Goal: Task Accomplishment & Management: Complete application form

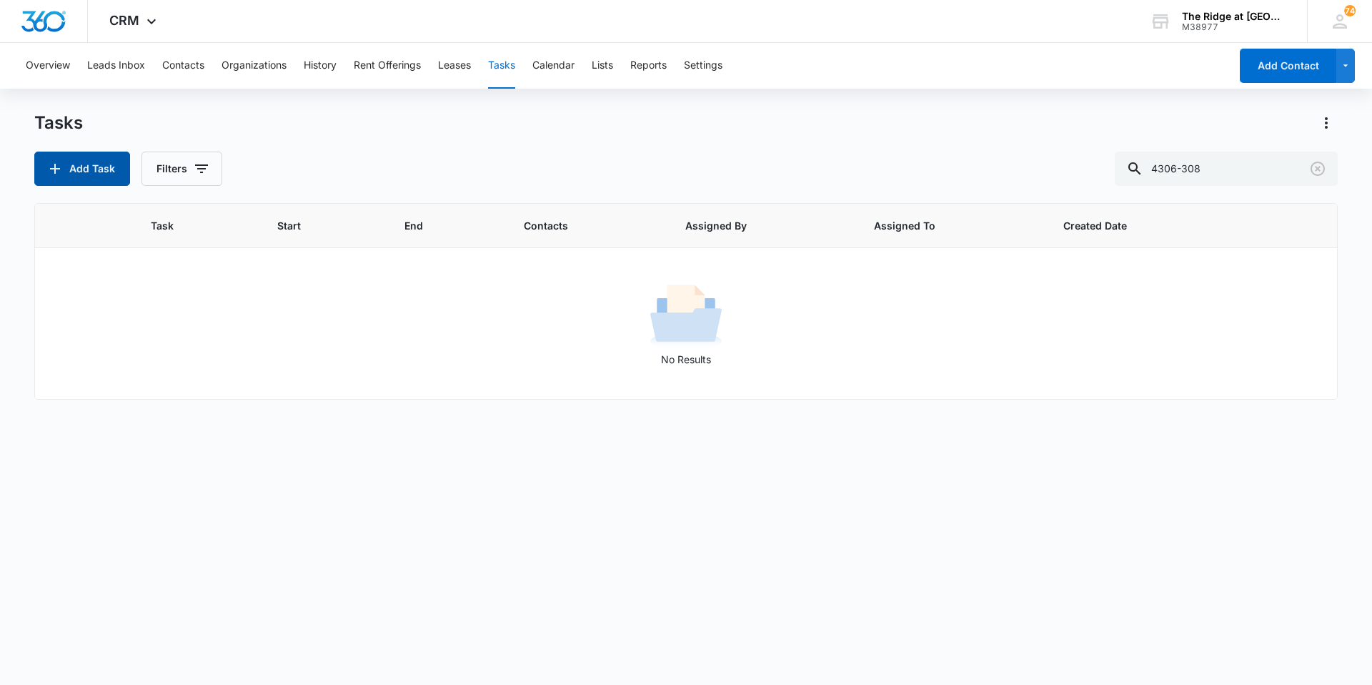
click at [115, 172] on button "Add Task" at bounding box center [82, 169] width 96 height 34
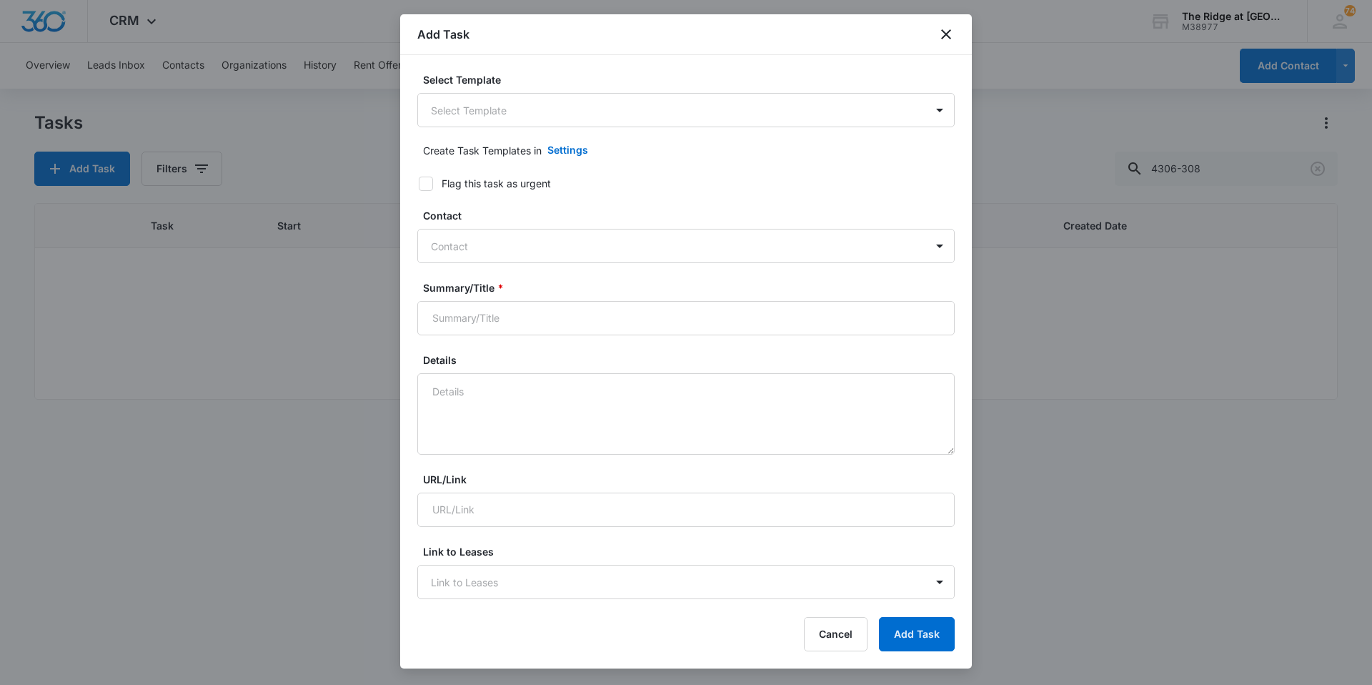
click at [540, 132] on form "Select Template Select Template Create Task Templates in Settings Flag this tas…" at bounding box center [686, 696] width 538 height 1249
click at [528, 117] on body "CRM Apps Reputation Websites Forms CRM Email Social Content Ads Intelligence Fi…" at bounding box center [686, 342] width 1372 height 685
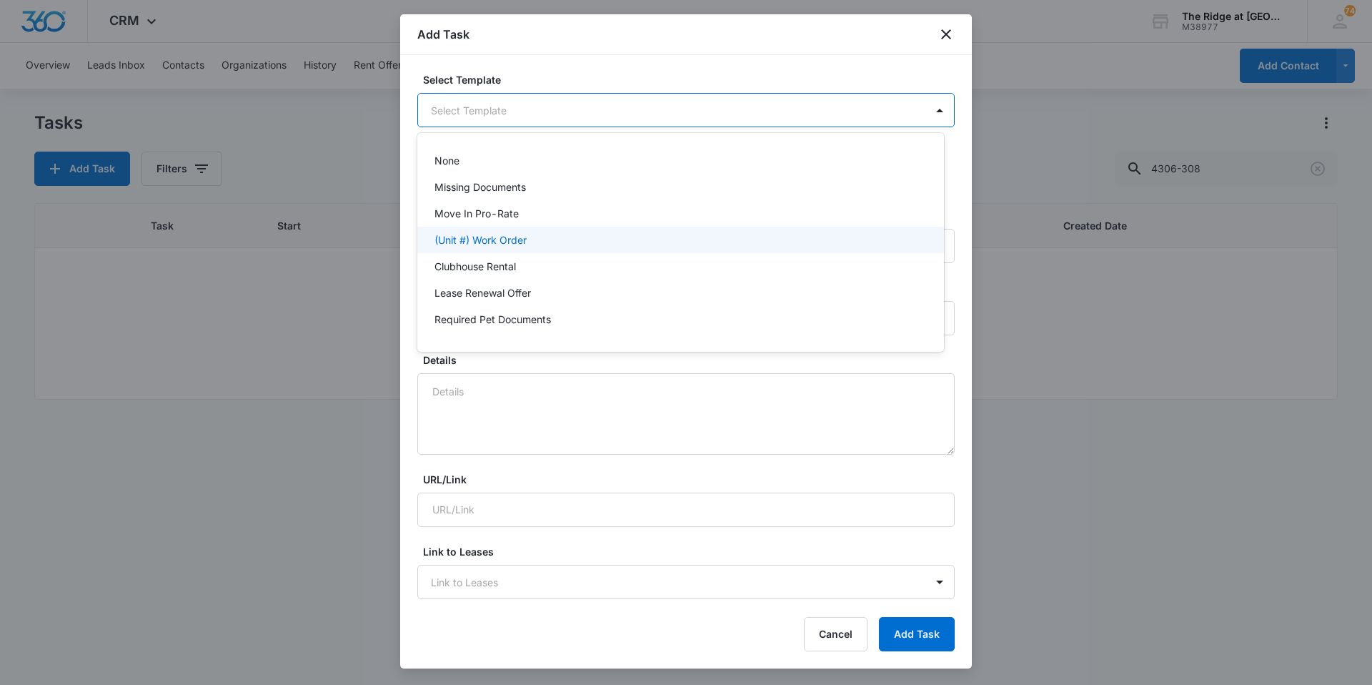
click at [479, 248] on div "(Unit #) Work Order" at bounding box center [680, 240] width 527 height 26
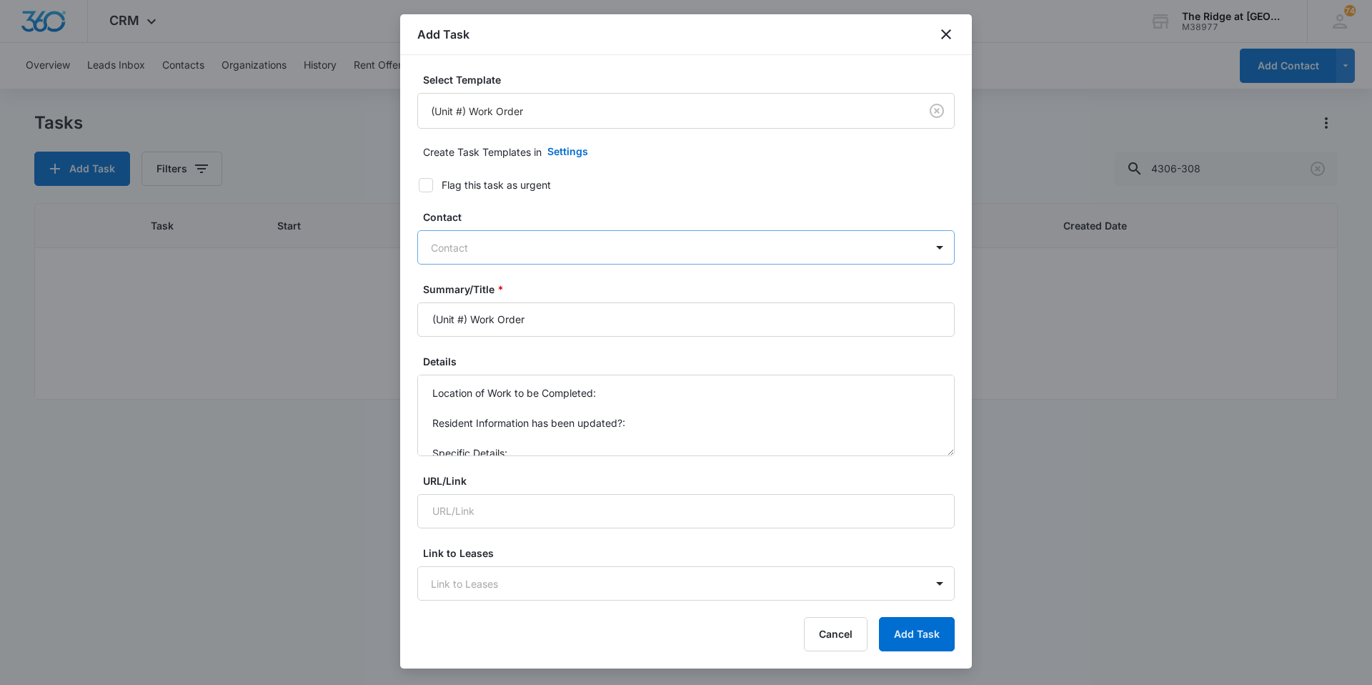
click at [472, 239] on div at bounding box center [677, 248] width 493 height 18
type input "[PERSON_NAME]"
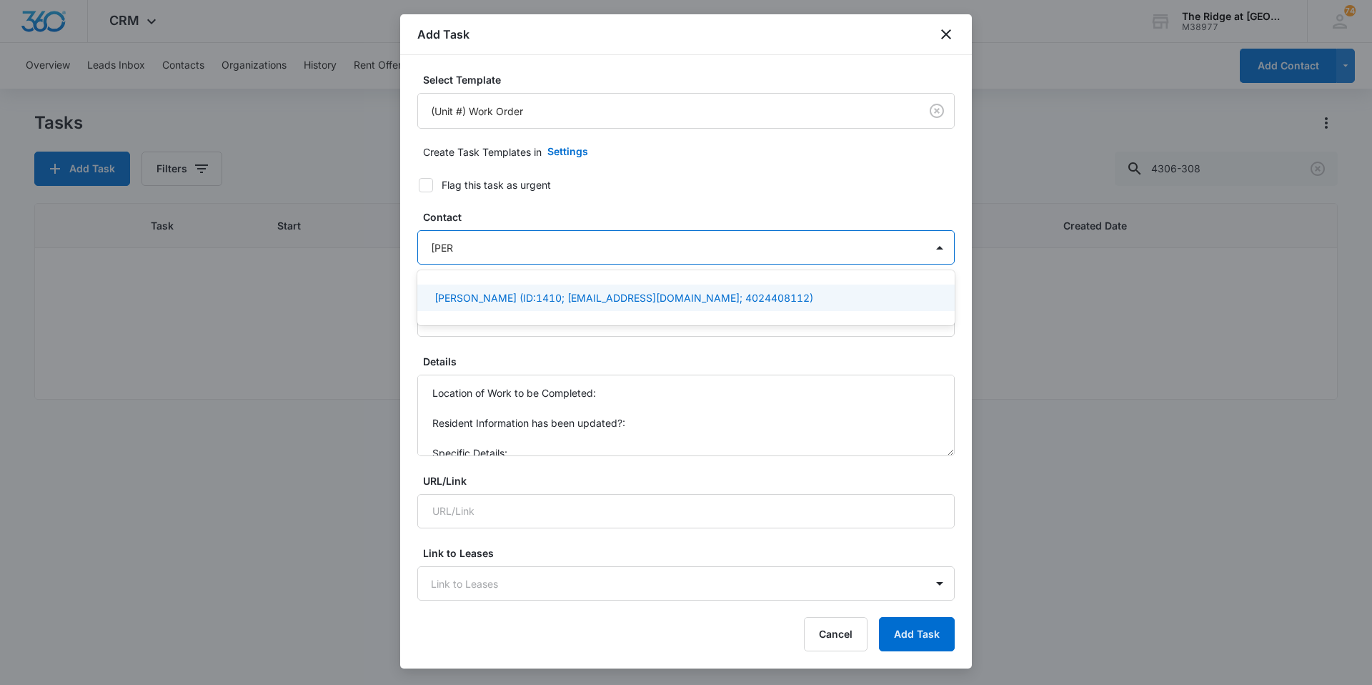
click at [465, 290] on div "[PERSON_NAME] (ID:1410; [EMAIL_ADDRESS][DOMAIN_NAME]; 4024408112)" at bounding box center [686, 297] width 538 height 26
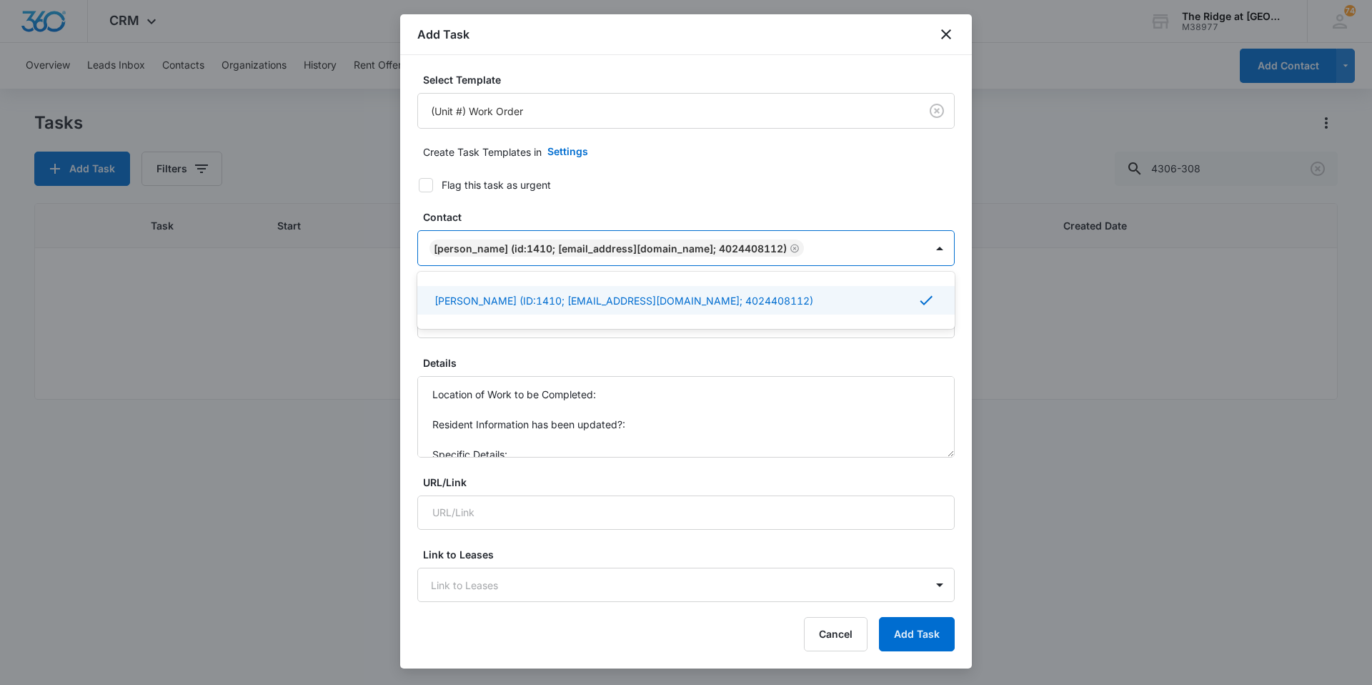
click at [491, 226] on div "Contact option [PERSON_NAME] (ID:1410; [EMAIL_ADDRESS][DOMAIN_NAME]; 4024408112…" at bounding box center [686, 237] width 538 height 56
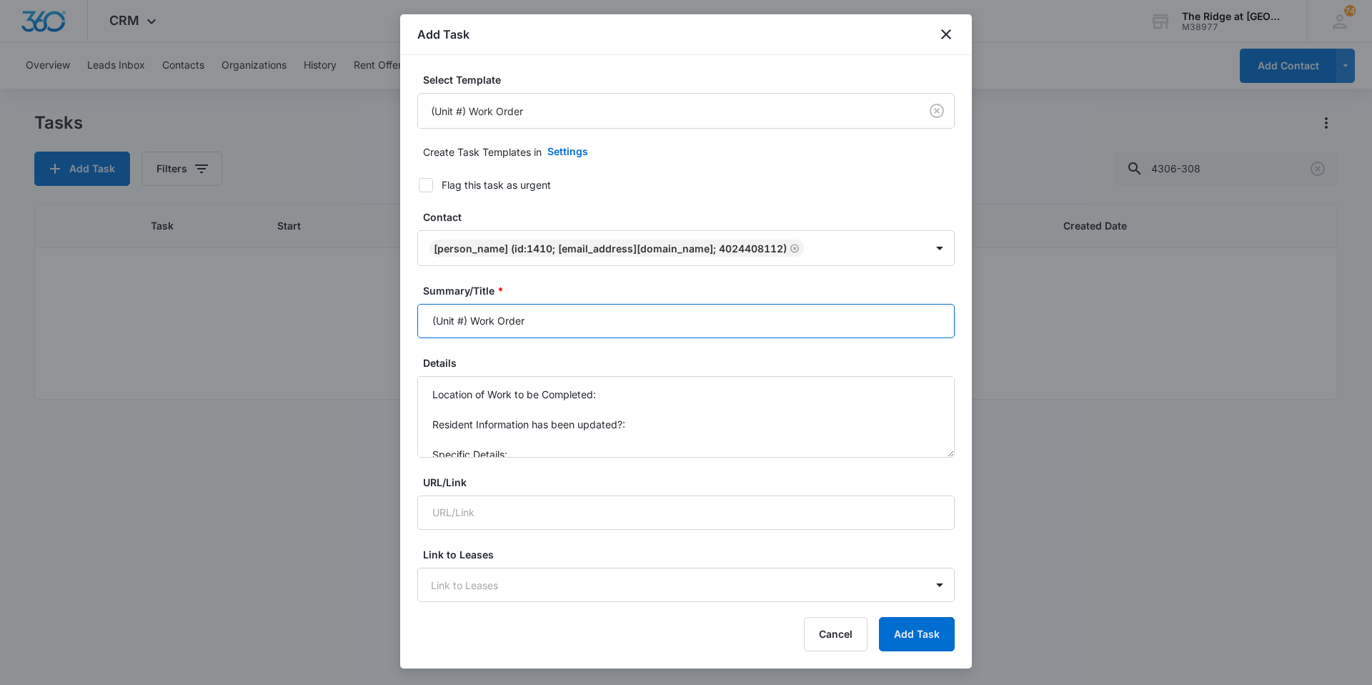
drag, startPoint x: 467, startPoint y: 319, endPoint x: 386, endPoint y: 328, distance: 81.3
click at [399, 322] on body "CRM Apps Reputation Websites Forms CRM Email Social Content Ads Intelligence Fi…" at bounding box center [686, 342] width 1372 height 685
click at [545, 325] on input "4454-302 Work Order" at bounding box center [686, 321] width 538 height 34
type input "4454-302 Work Order Fridge"
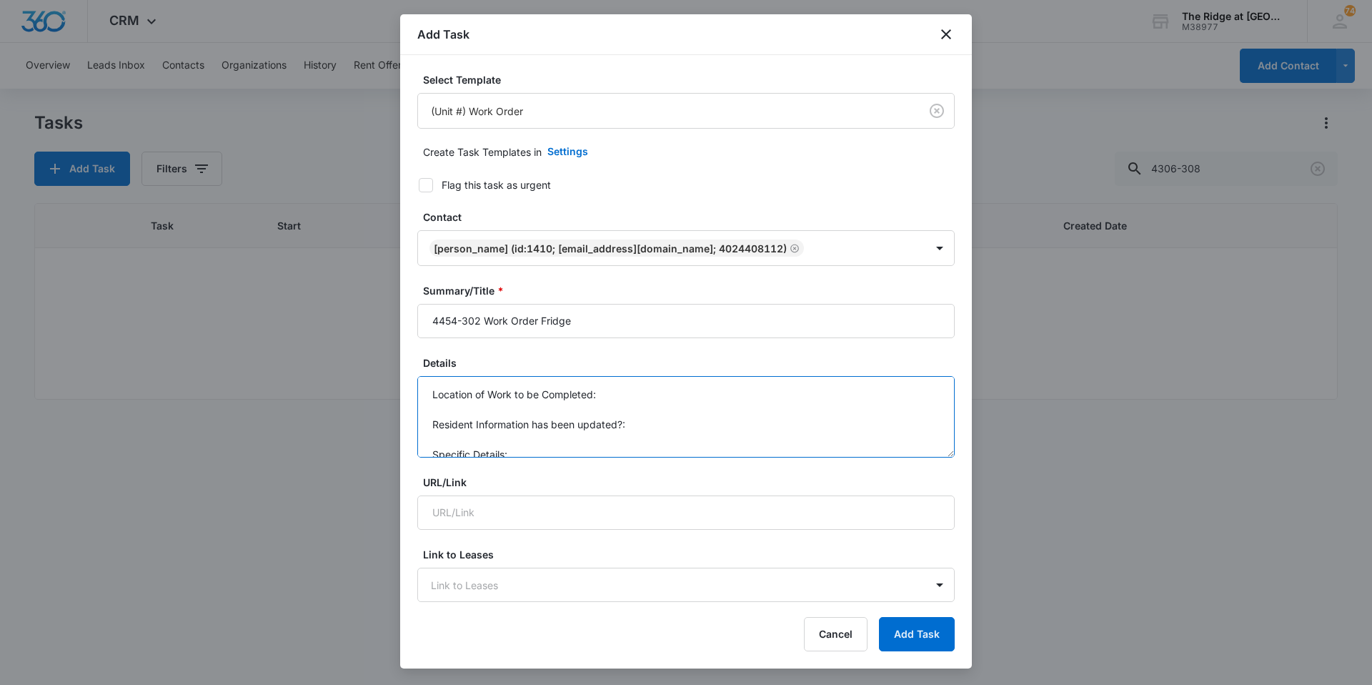
scroll to position [15, 0]
drag, startPoint x: 429, startPoint y: 398, endPoint x: 517, endPoint y: 471, distance: 114.2
click at [516, 471] on form "Select Template (Unit #) Work Order Create Task Templates in Settings Flag this…" at bounding box center [686, 698] width 538 height 1252
type textarea "GE filter replacement"
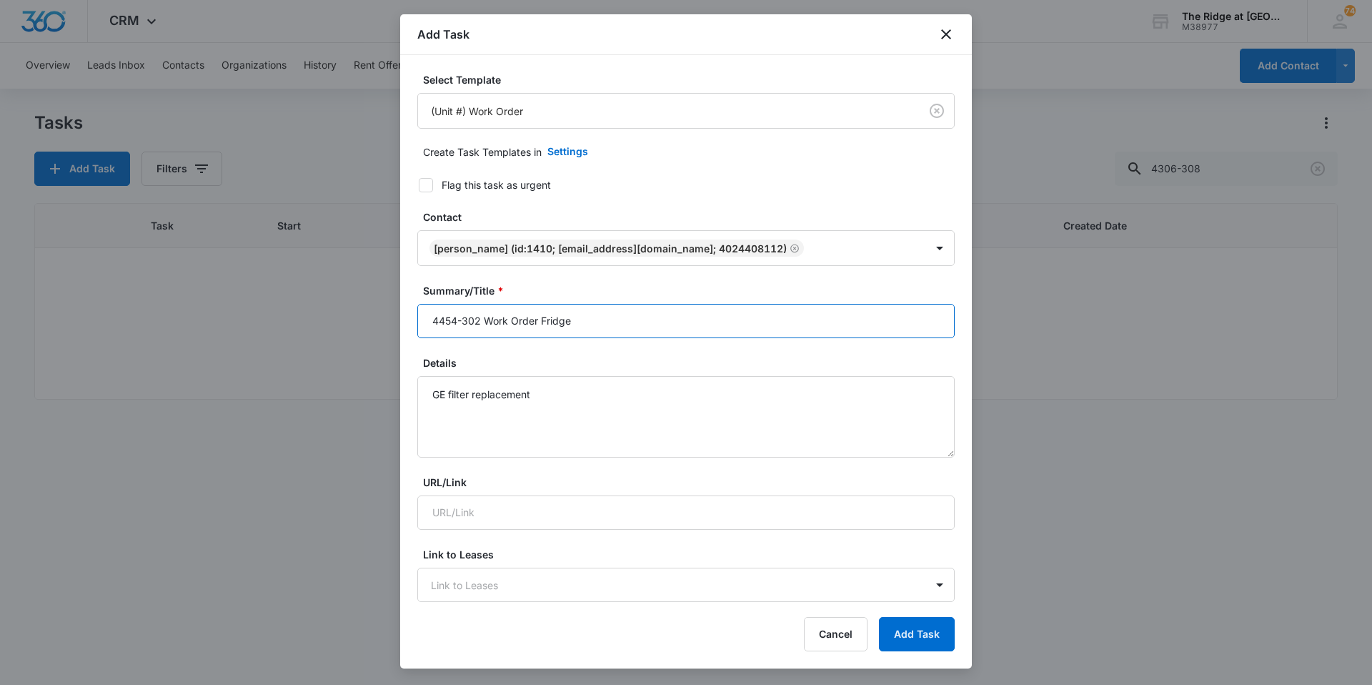
click at [575, 321] on input "4454-302 Work Order Fridge" at bounding box center [686, 321] width 538 height 34
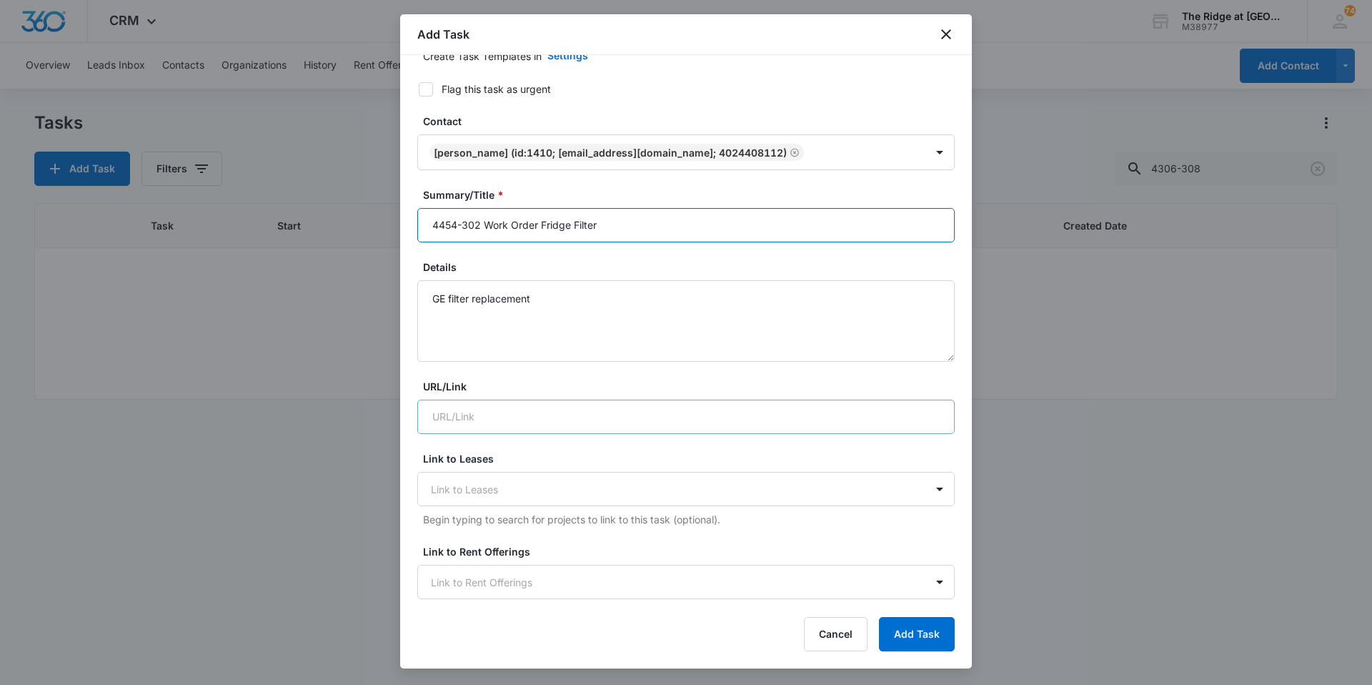
scroll to position [643, 0]
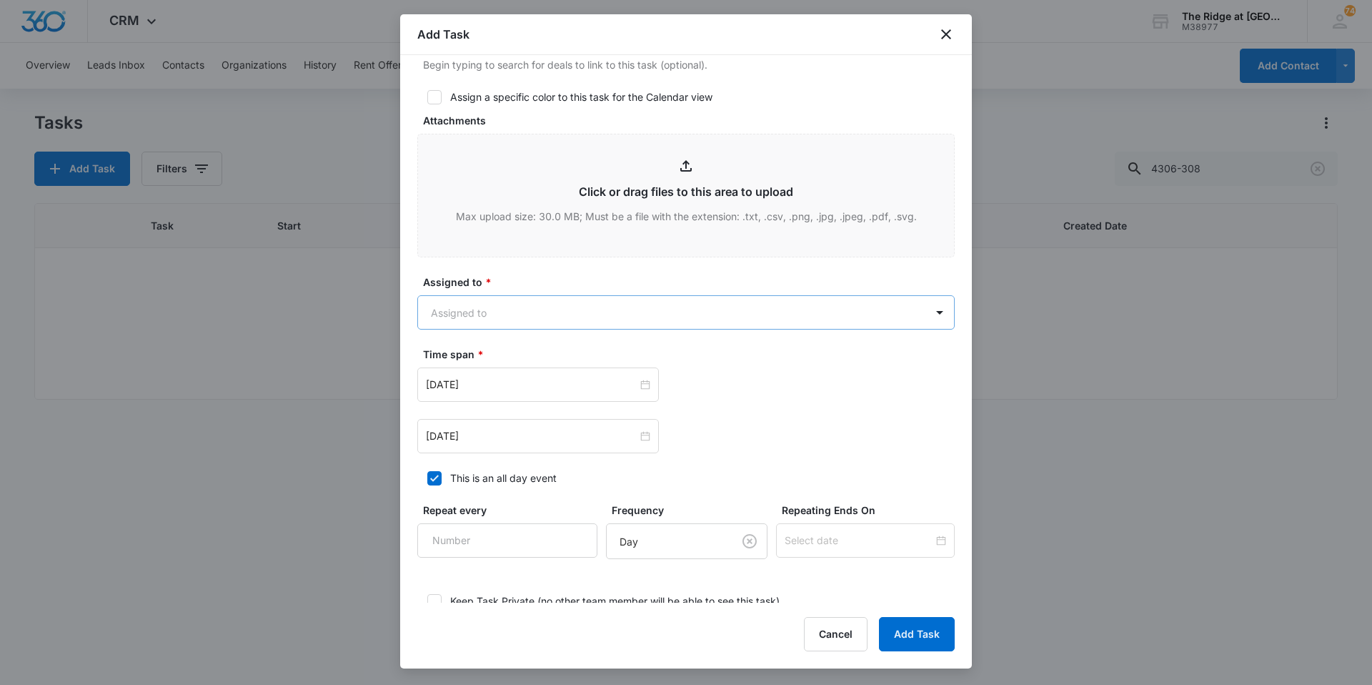
type input "4454-302 Work Order Fridge Filter"
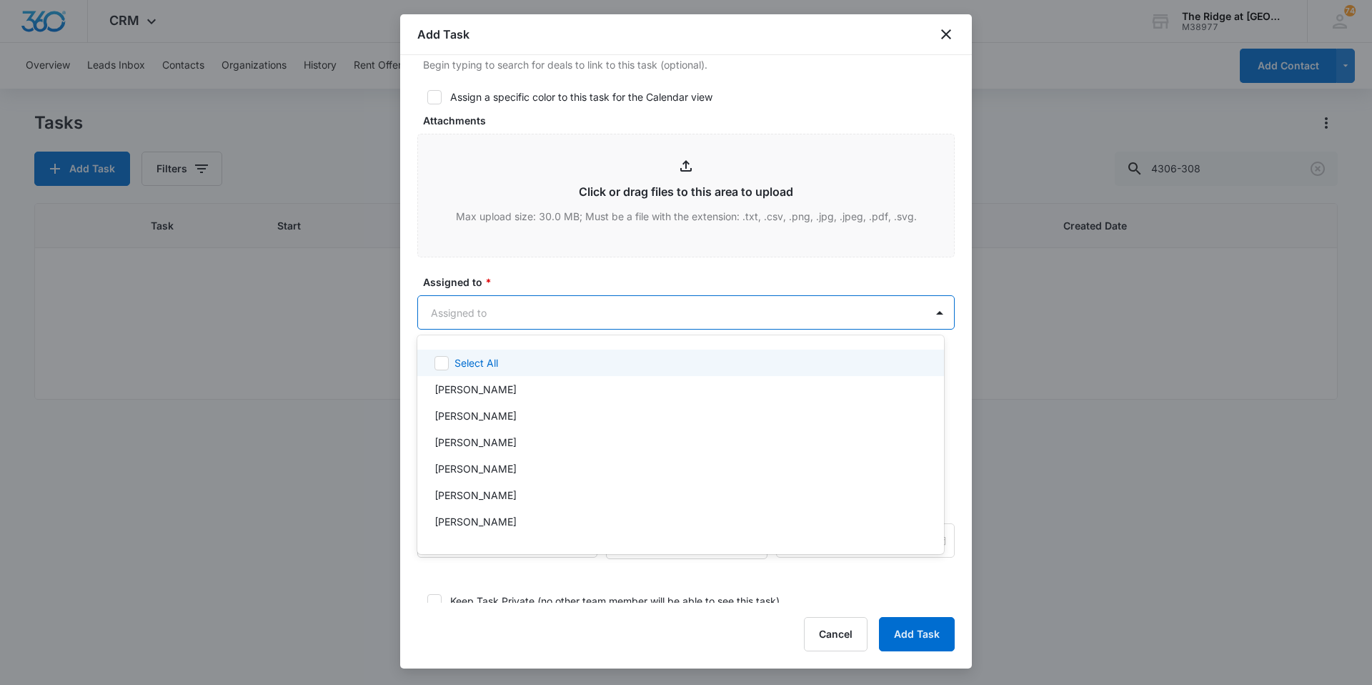
click at [488, 305] on body "CRM Apps Reputation Websites Forms CRM Email Social Content Ads Intelligence Fi…" at bounding box center [686, 342] width 1372 height 685
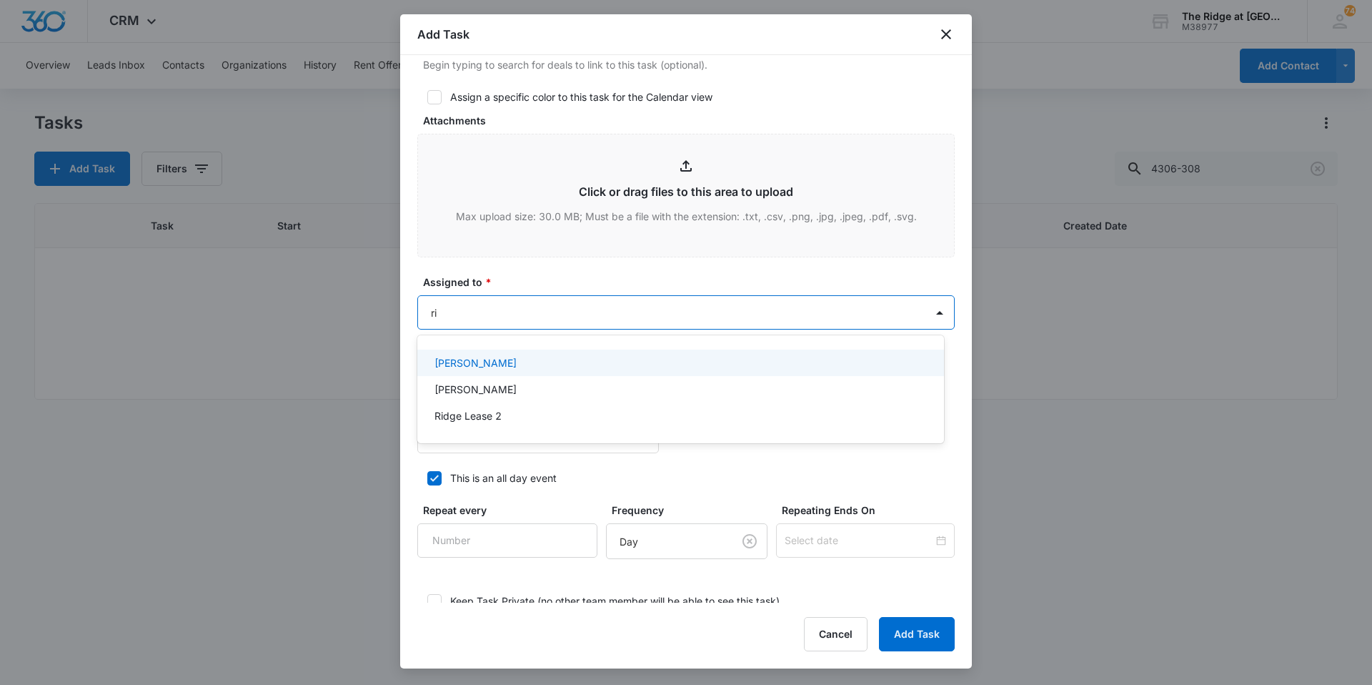
type input "ric"
drag, startPoint x: 477, startPoint y: 357, endPoint x: 490, endPoint y: 339, distance: 23.0
click at [477, 358] on p "[PERSON_NAME]" at bounding box center [476, 362] width 82 height 15
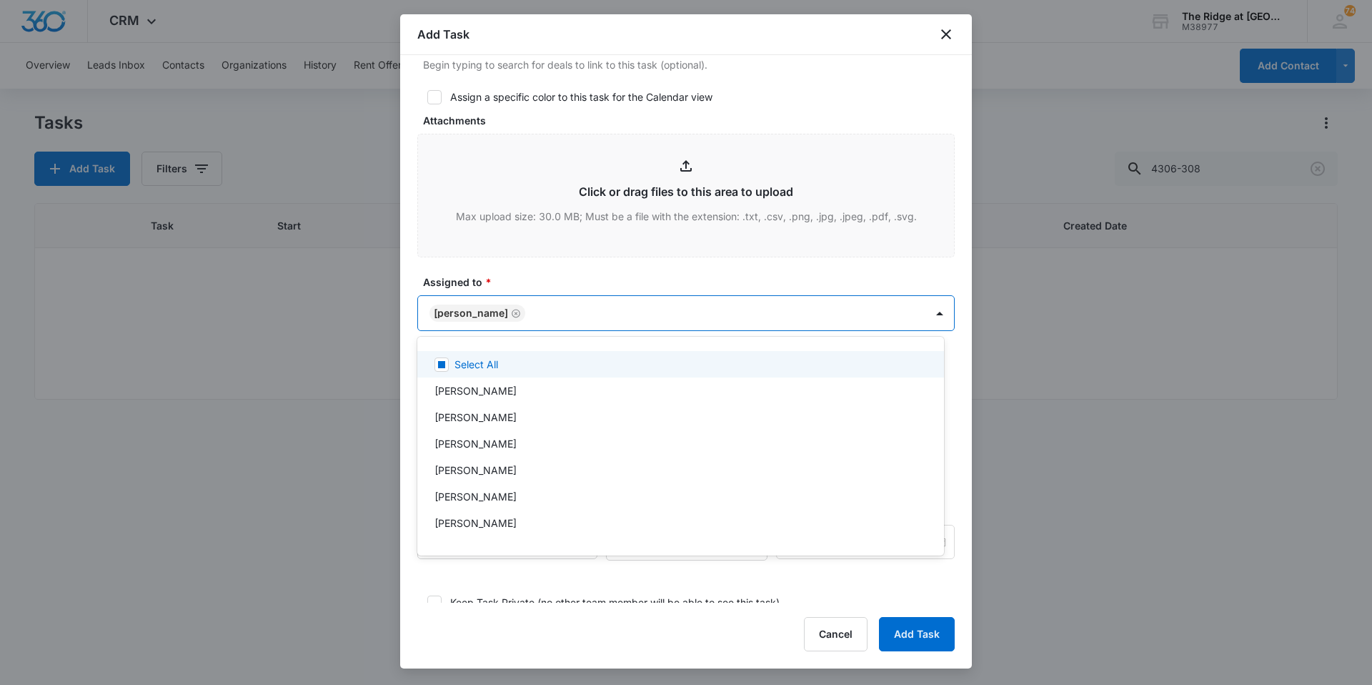
click at [528, 274] on div at bounding box center [686, 342] width 1372 height 685
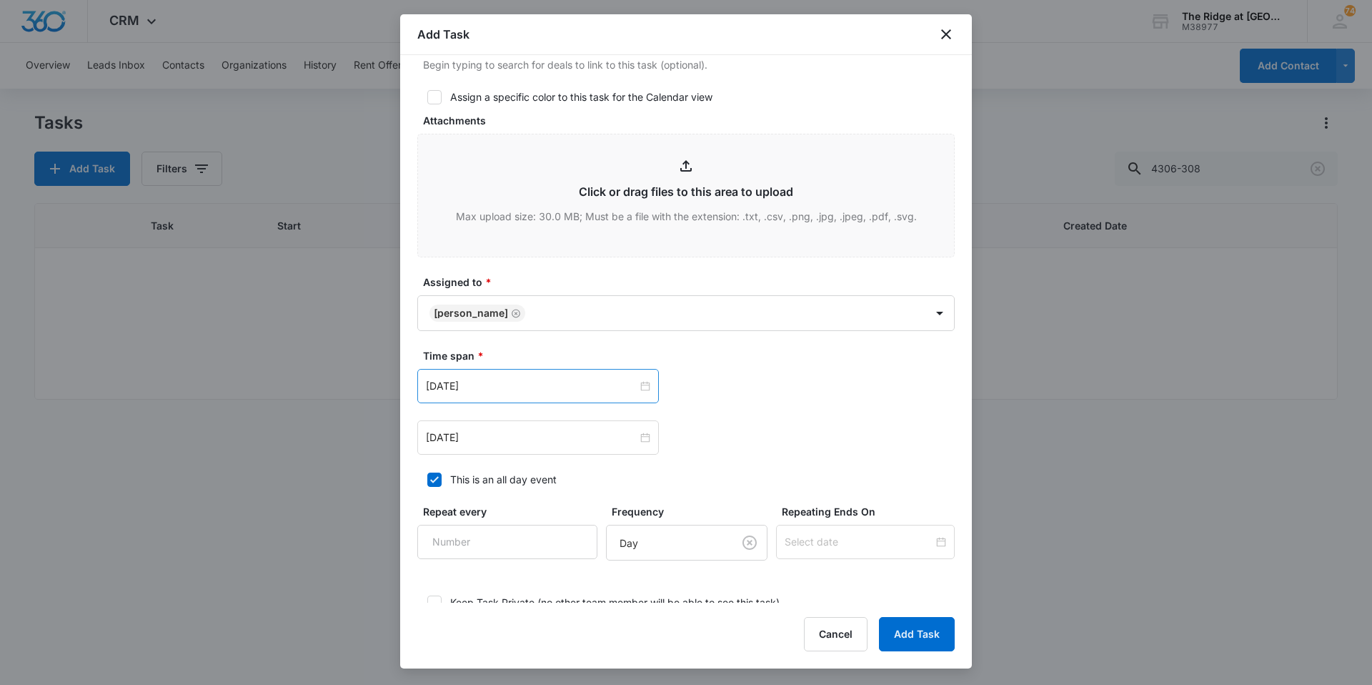
click at [545, 375] on div "[DATE]" at bounding box center [538, 386] width 242 height 34
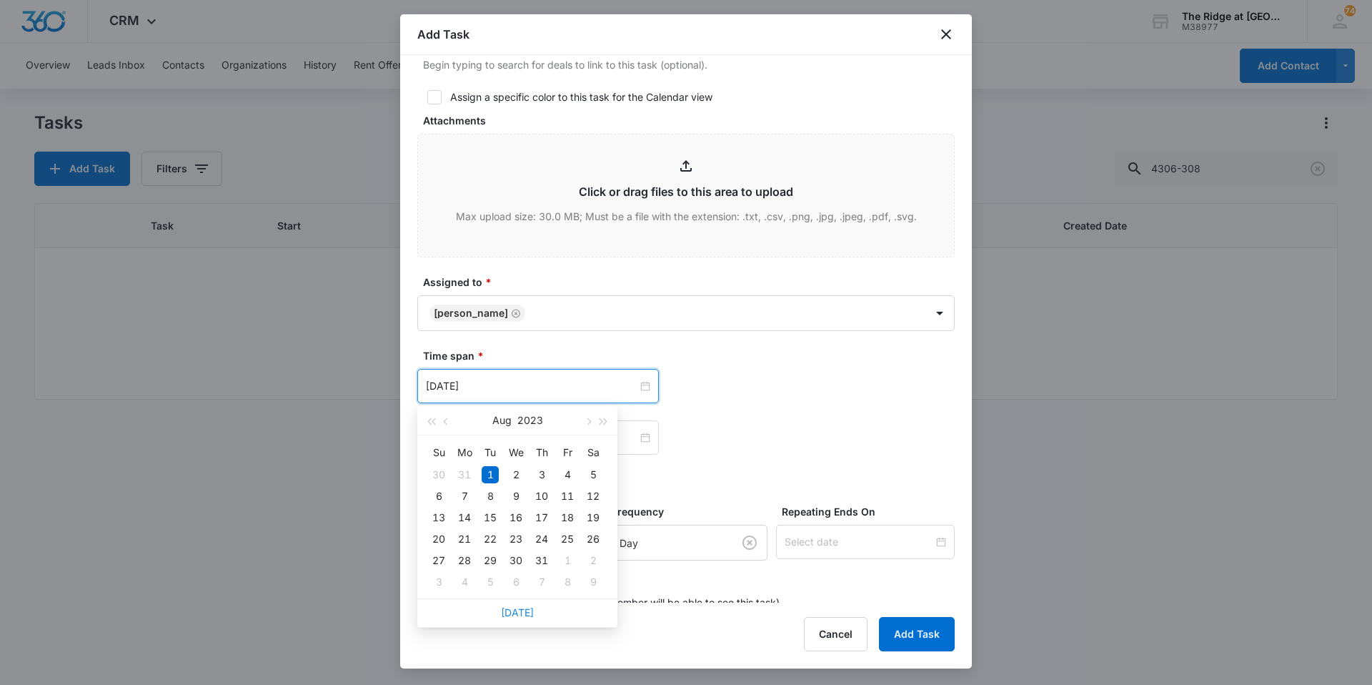
click at [523, 613] on link "[DATE]" at bounding box center [517, 612] width 33 height 12
type input "[DATE]"
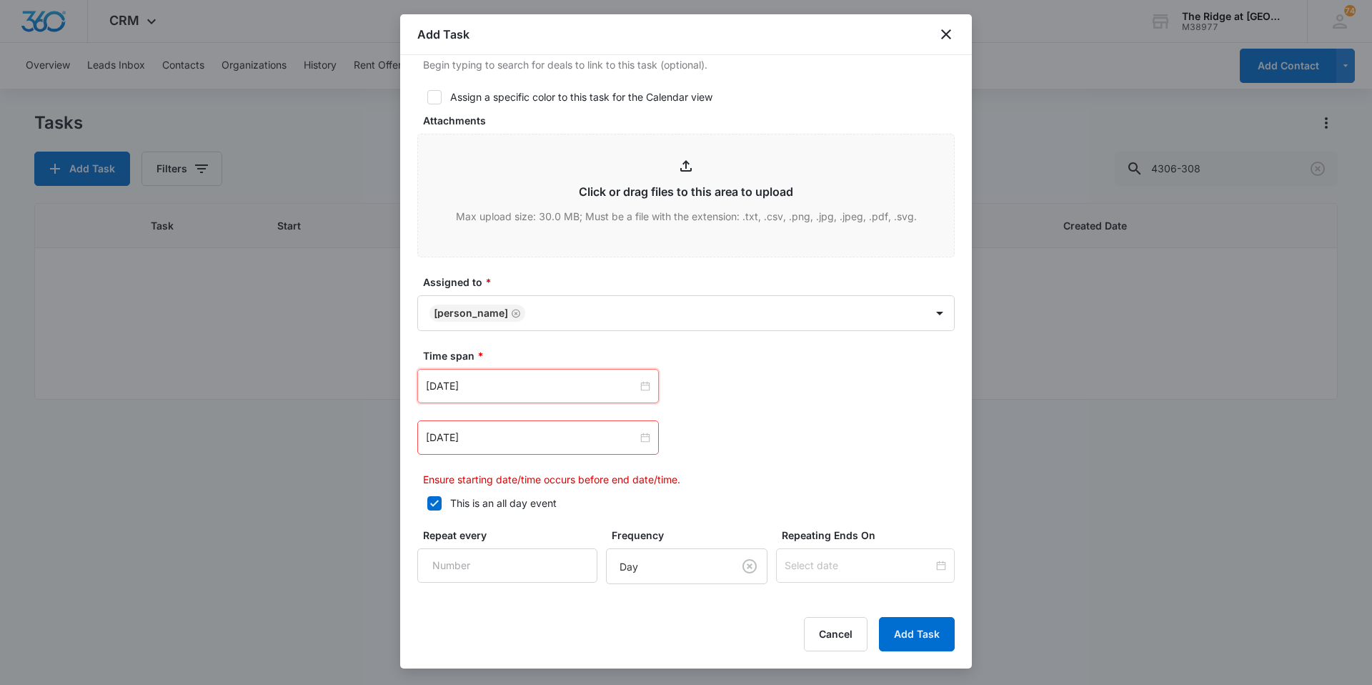
click at [546, 455] on div "[DATE] [DATE] Su Mo Tu We Th Fr Sa 27 28 29 30 31 1 2 3 4 5 6 7 8 9 10 11 12 13…" at bounding box center [686, 428] width 538 height 118
click at [539, 442] on input "[DATE]" at bounding box center [532, 438] width 212 height 16
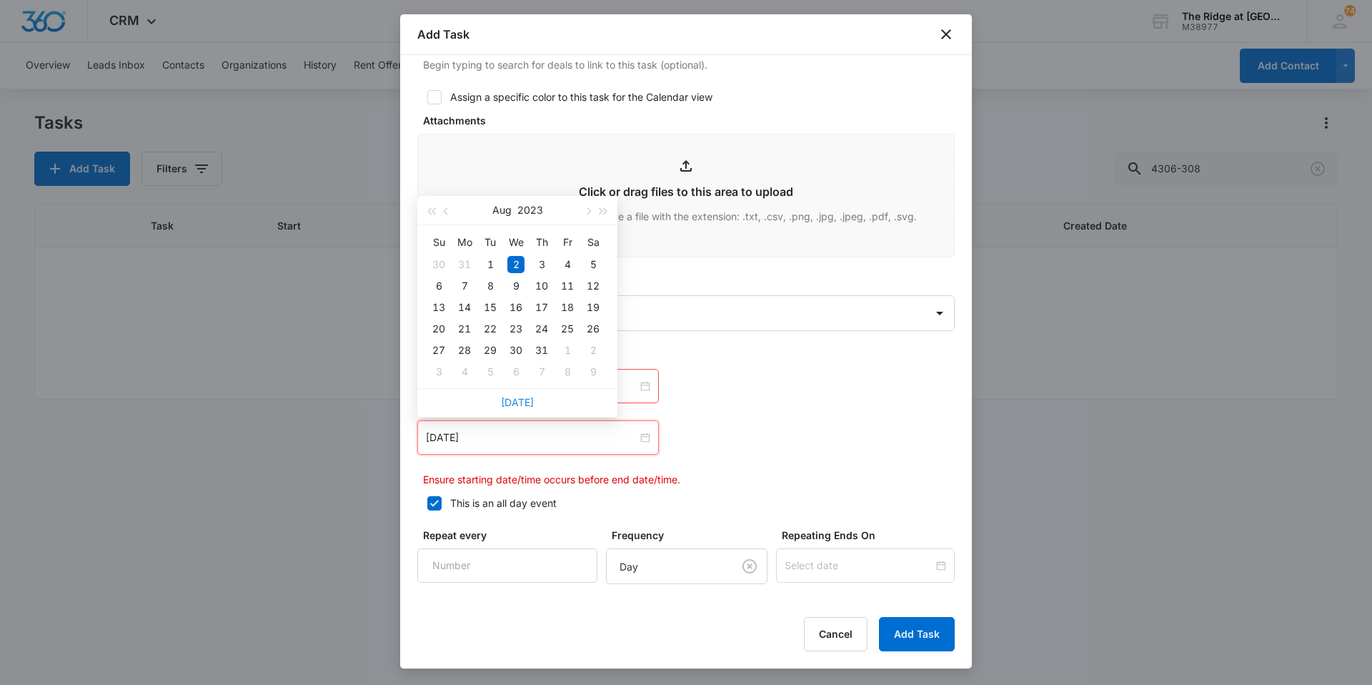
click at [525, 403] on link "[DATE]" at bounding box center [517, 402] width 33 height 12
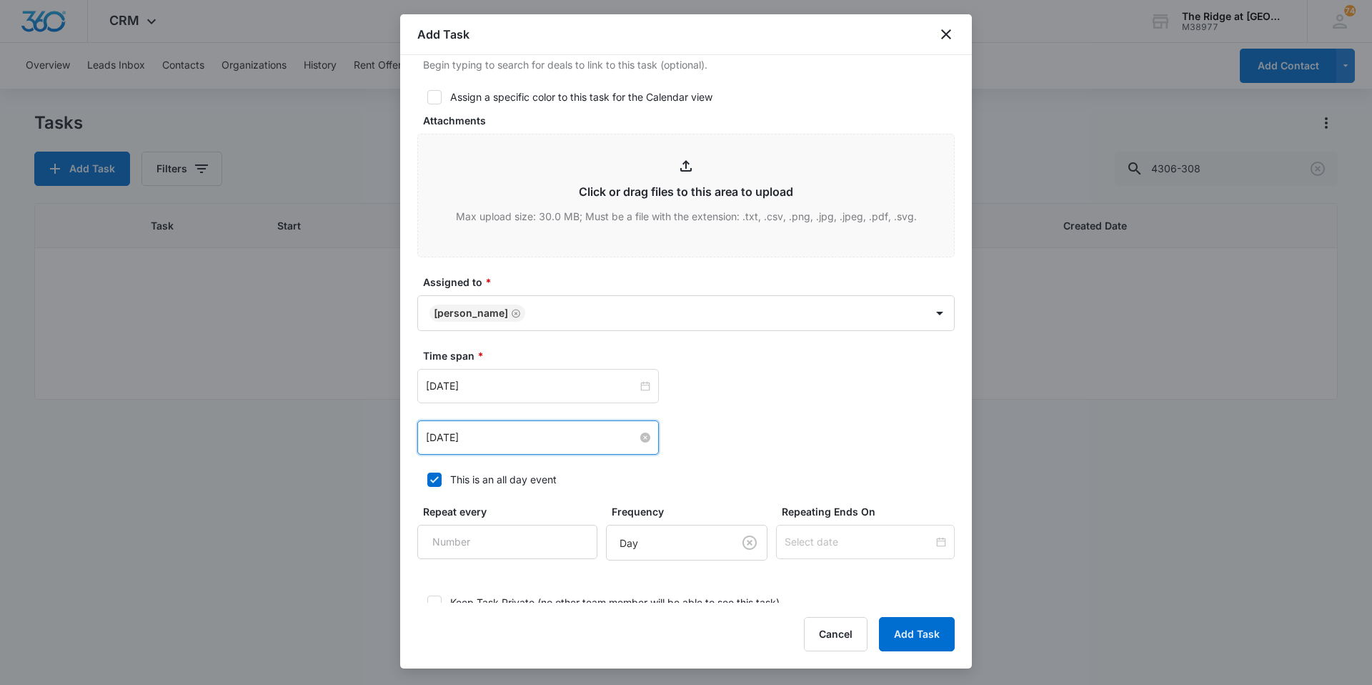
click at [522, 434] on input "[DATE]" at bounding box center [532, 438] width 212 height 16
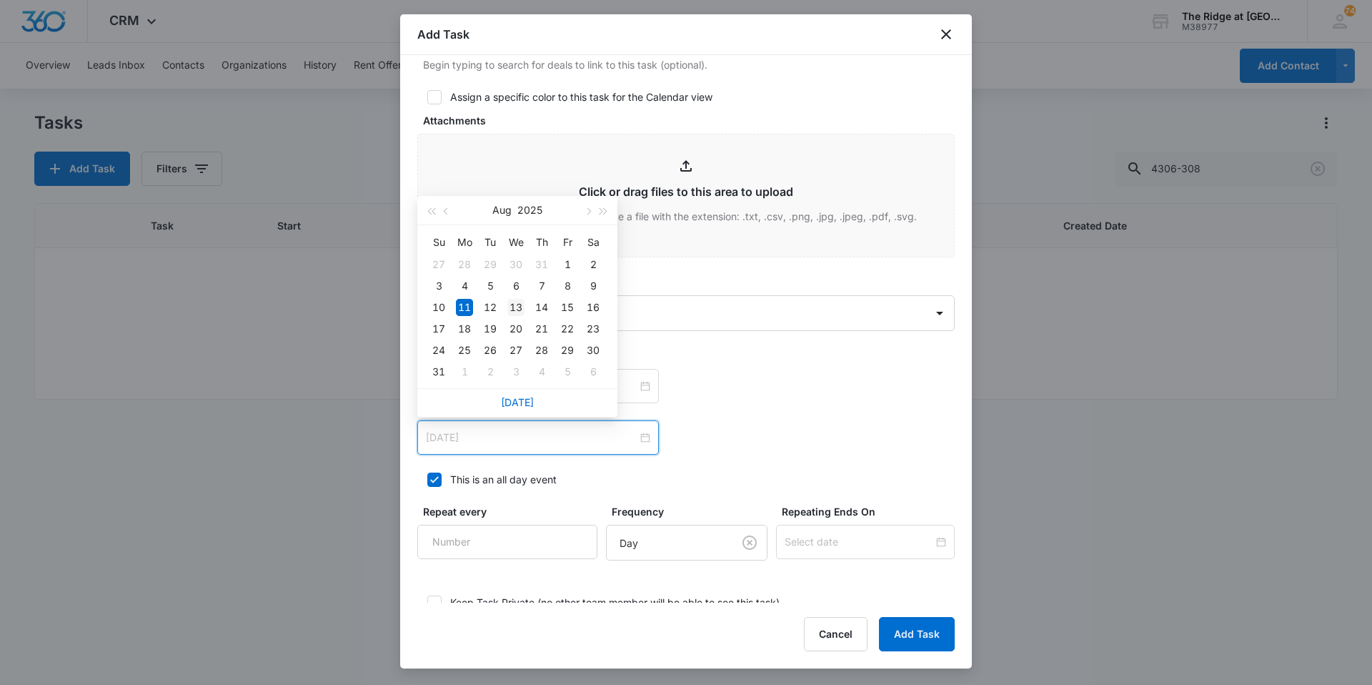
type input "[DATE]"
click at [518, 310] on div "13" at bounding box center [516, 307] width 17 height 17
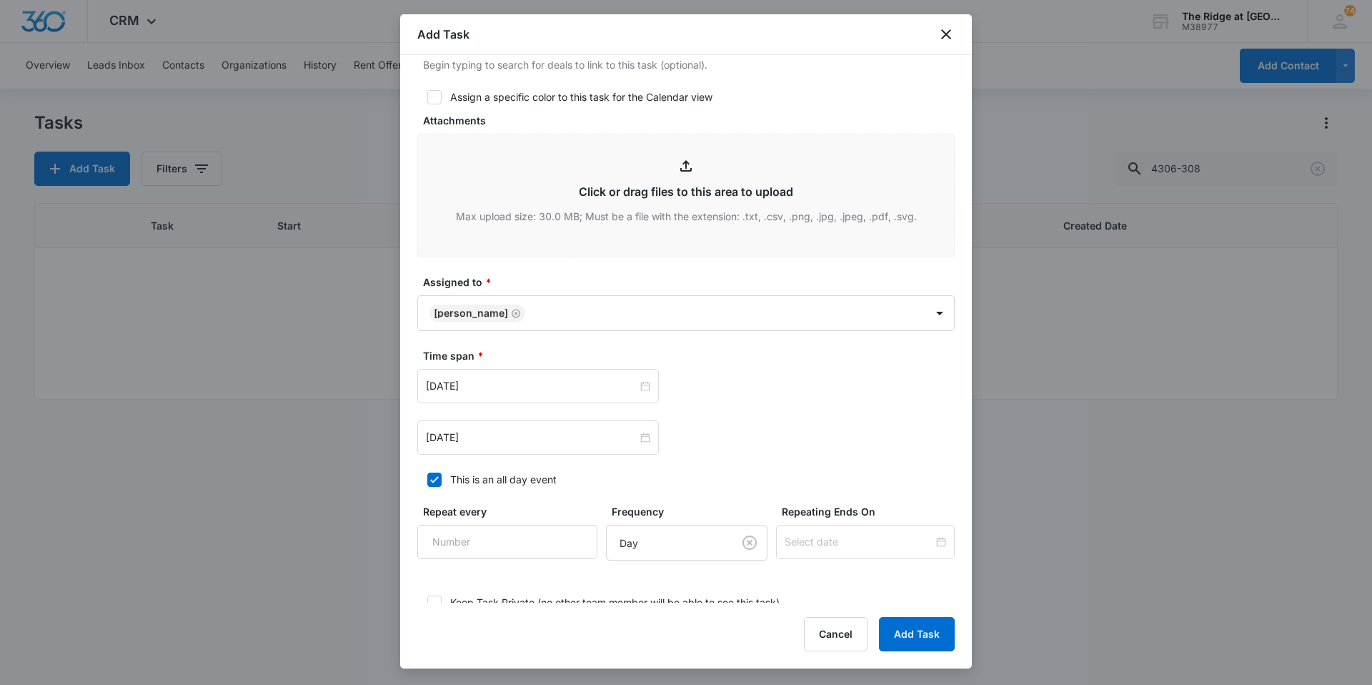
click at [700, 386] on div "[DATE] [DATE] Su Mo Tu We Th Fr Sa 27 28 29 30 31 1 2 3 4 5 6 7 8 9 10 11 12 13…" at bounding box center [686, 386] width 538 height 34
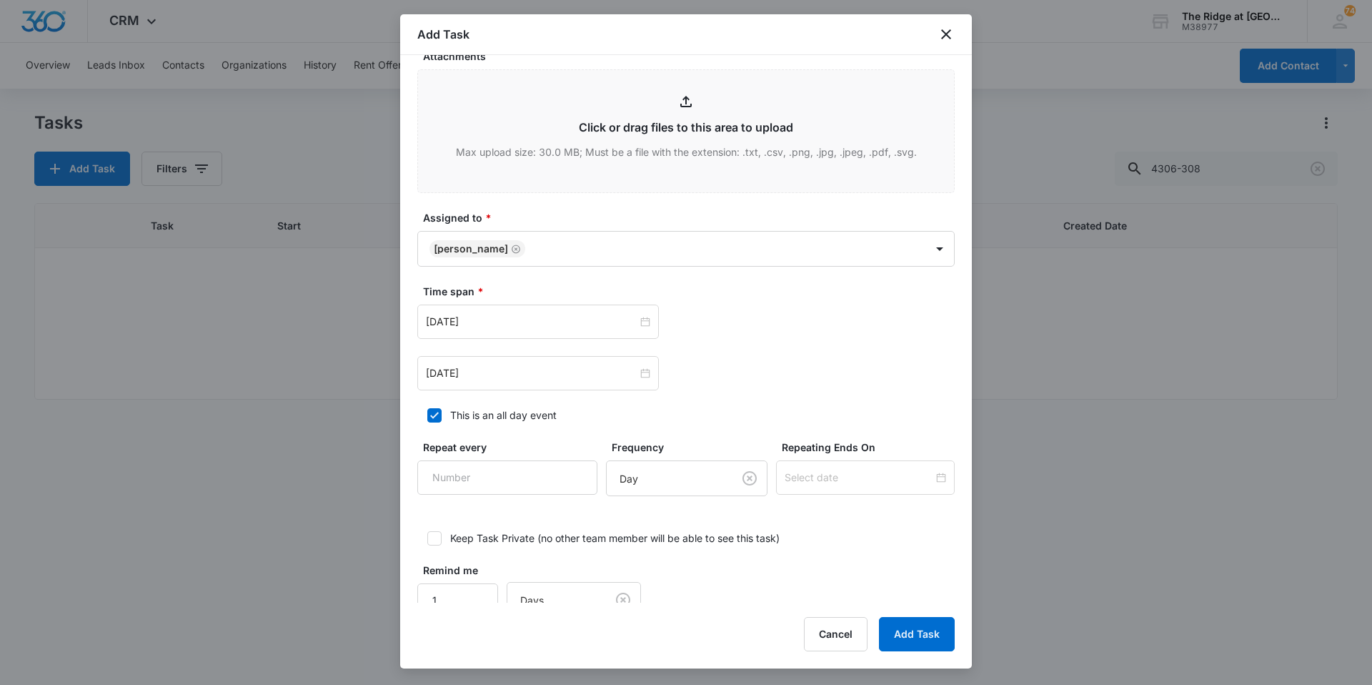
scroll to position [740, 0]
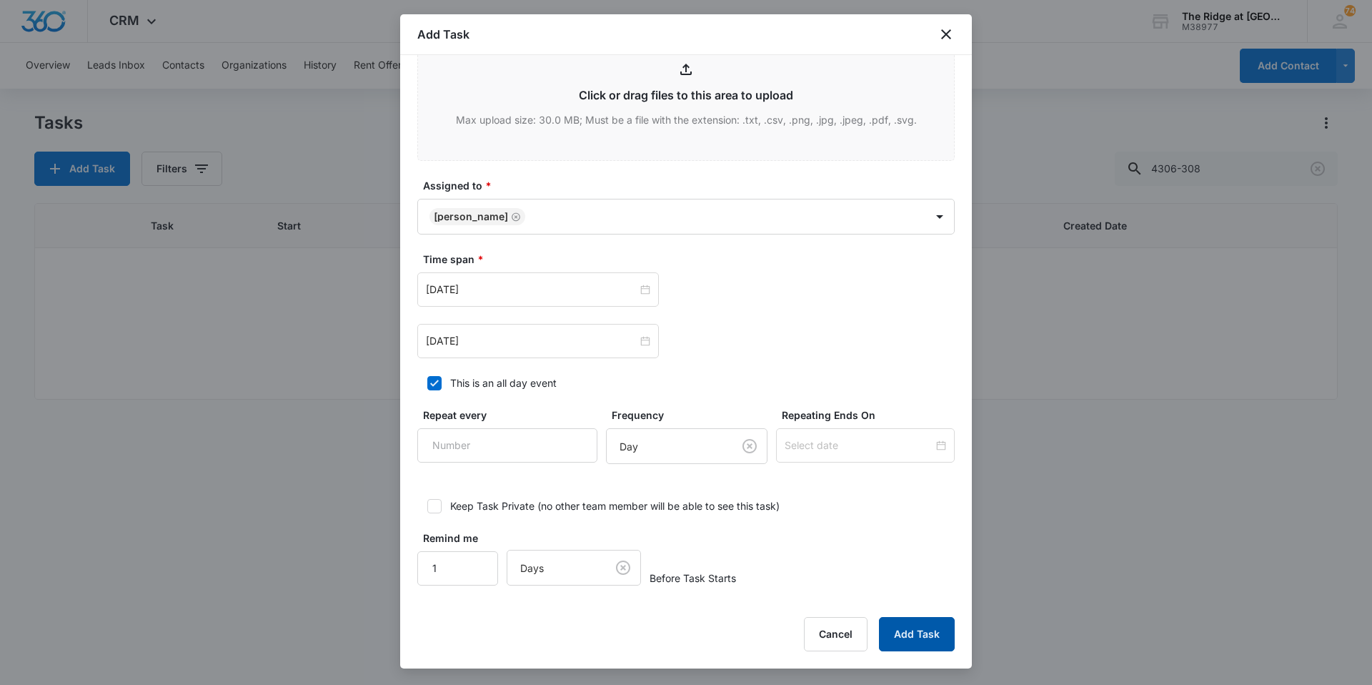
click at [906, 650] on button "Add Task" at bounding box center [917, 634] width 76 height 34
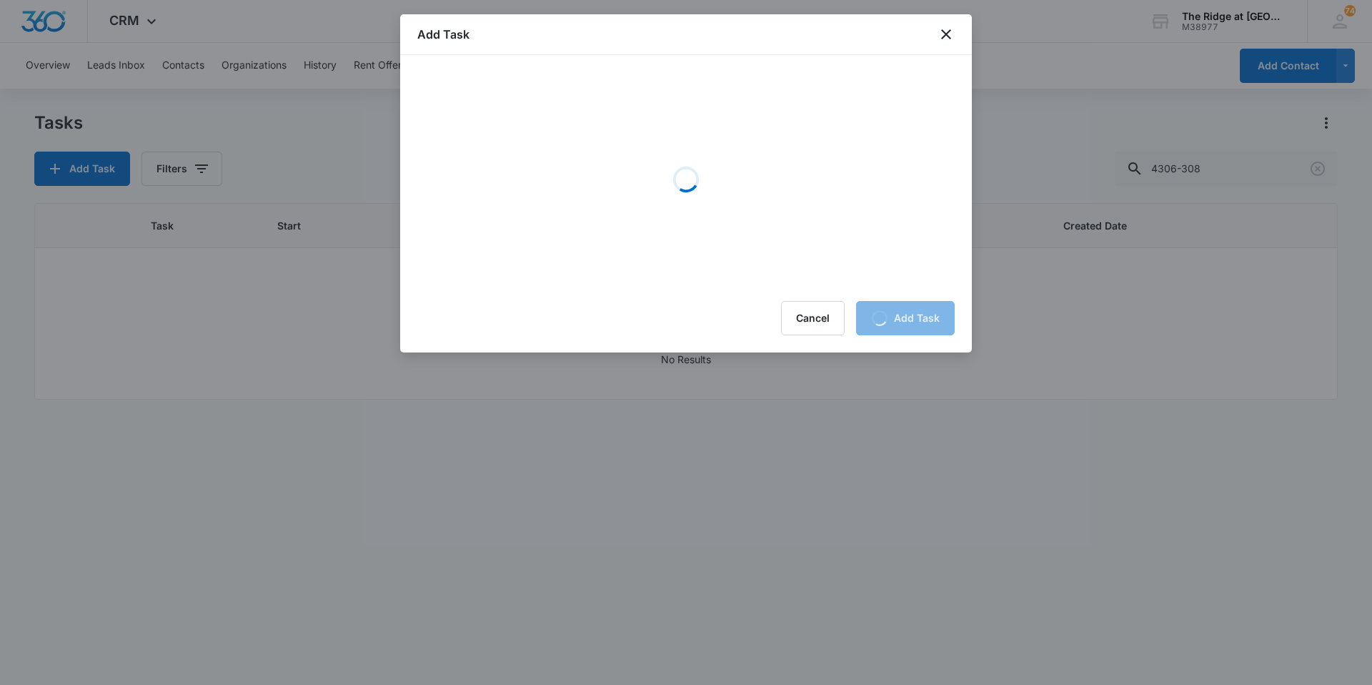
scroll to position [0, 0]
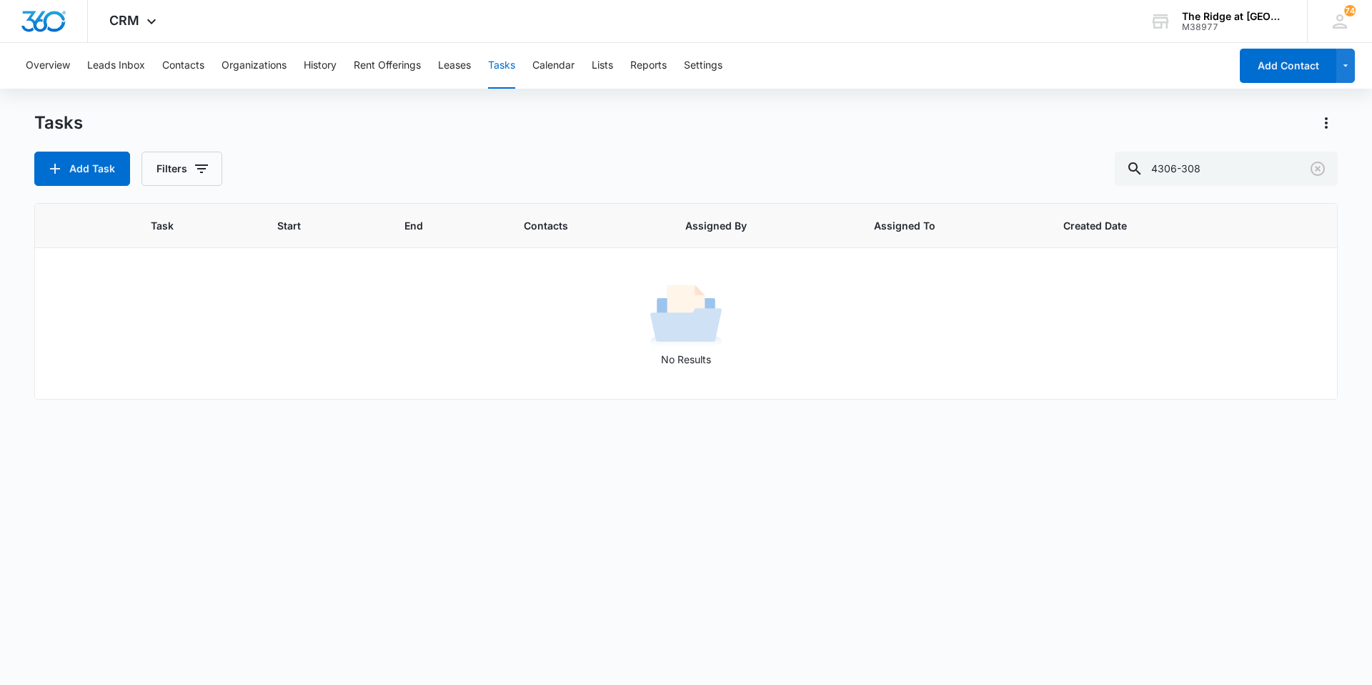
click at [426, 141] on div "Tasks Add Task Filters 4306-308" at bounding box center [686, 149] width 1304 height 74
click at [525, 157] on div "Add Task Filters 4306-308" at bounding box center [686, 169] width 1304 height 34
